Goal: Check status: Check status

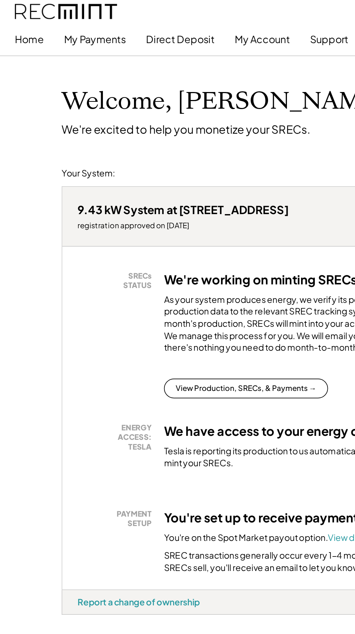
click at [62, 25] on button "My Payments" at bounding box center [56, 23] width 36 height 15
